Goal: Transaction & Acquisition: Download file/media

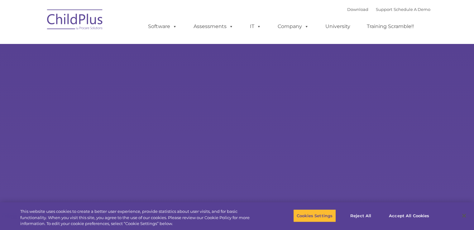
select select "MEDIUM"
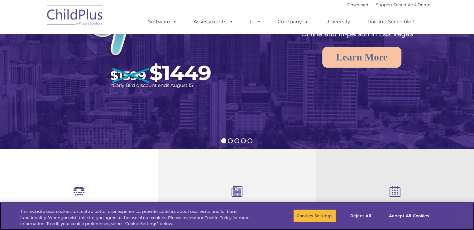
scroll to position [93, 0]
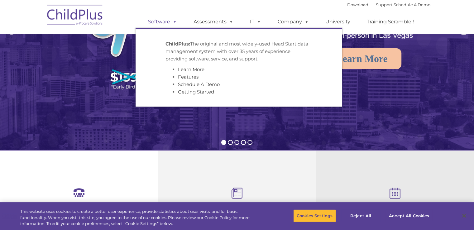
click at [174, 23] on span at bounding box center [173, 22] width 7 height 6
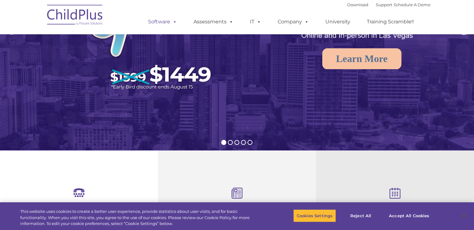
click at [174, 23] on span at bounding box center [173, 22] width 7 height 6
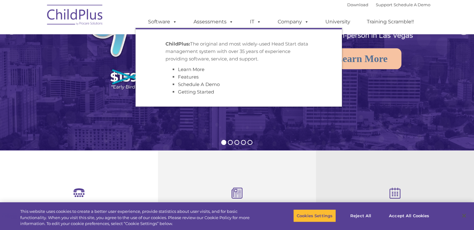
click at [157, 61] on ul "ChildPlus: The original and most widely-used Head Start data management system …" at bounding box center [239, 67] width 206 height 79
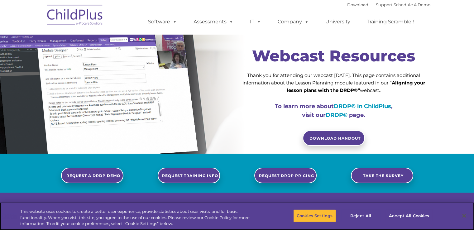
type input ""
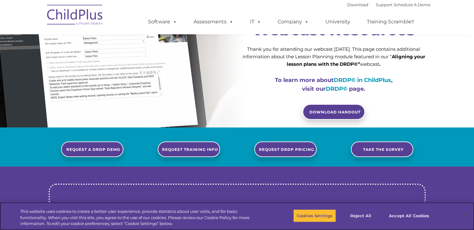
scroll to position [32, 0]
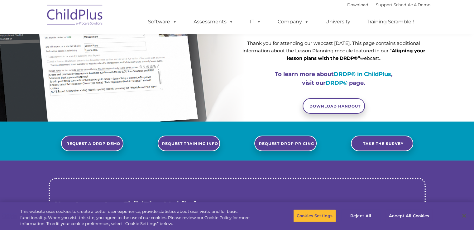
click at [339, 103] on link "Download Handout" at bounding box center [334, 106] width 62 height 16
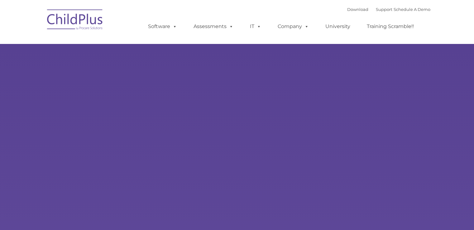
type input ""
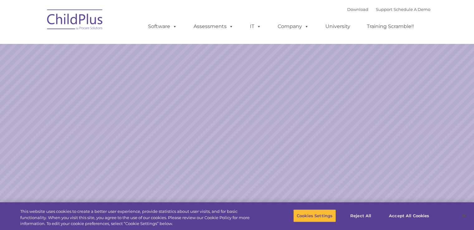
select select "MEDIUM"
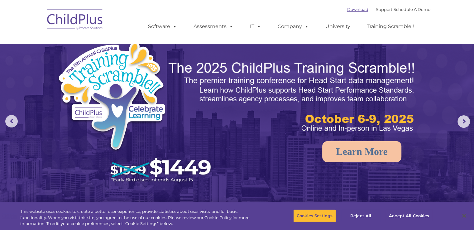
click at [353, 10] on link "Download" at bounding box center [357, 9] width 21 height 5
